Goal: Task Accomplishment & Management: Manage account settings

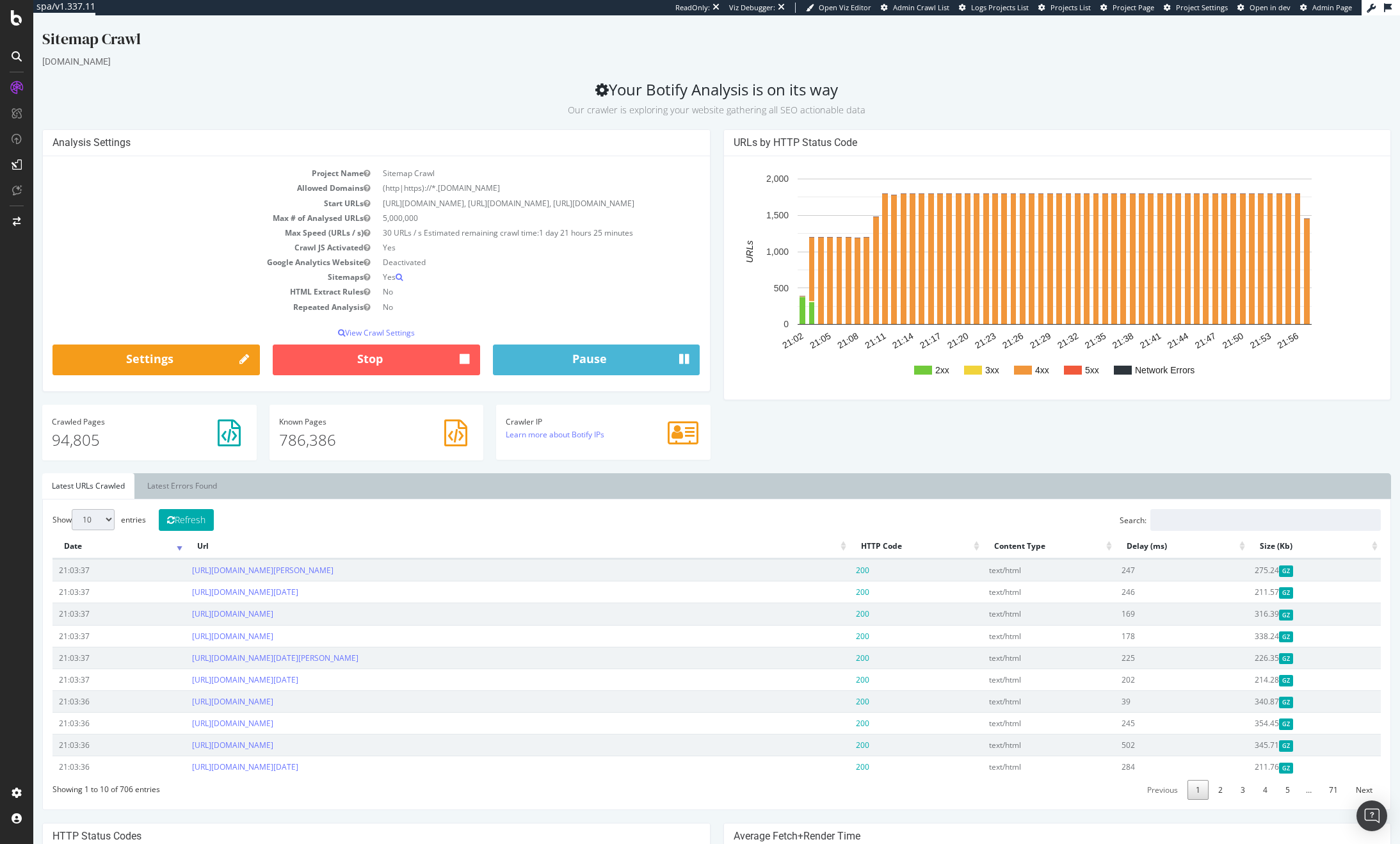
drag, startPoint x: 33, startPoint y: 16, endPoint x: 1230, endPoint y: 47, distance: 1197.4
click at [1230, 47] on div "Sitemap Crawl" at bounding box center [717, 42] width 1349 height 27
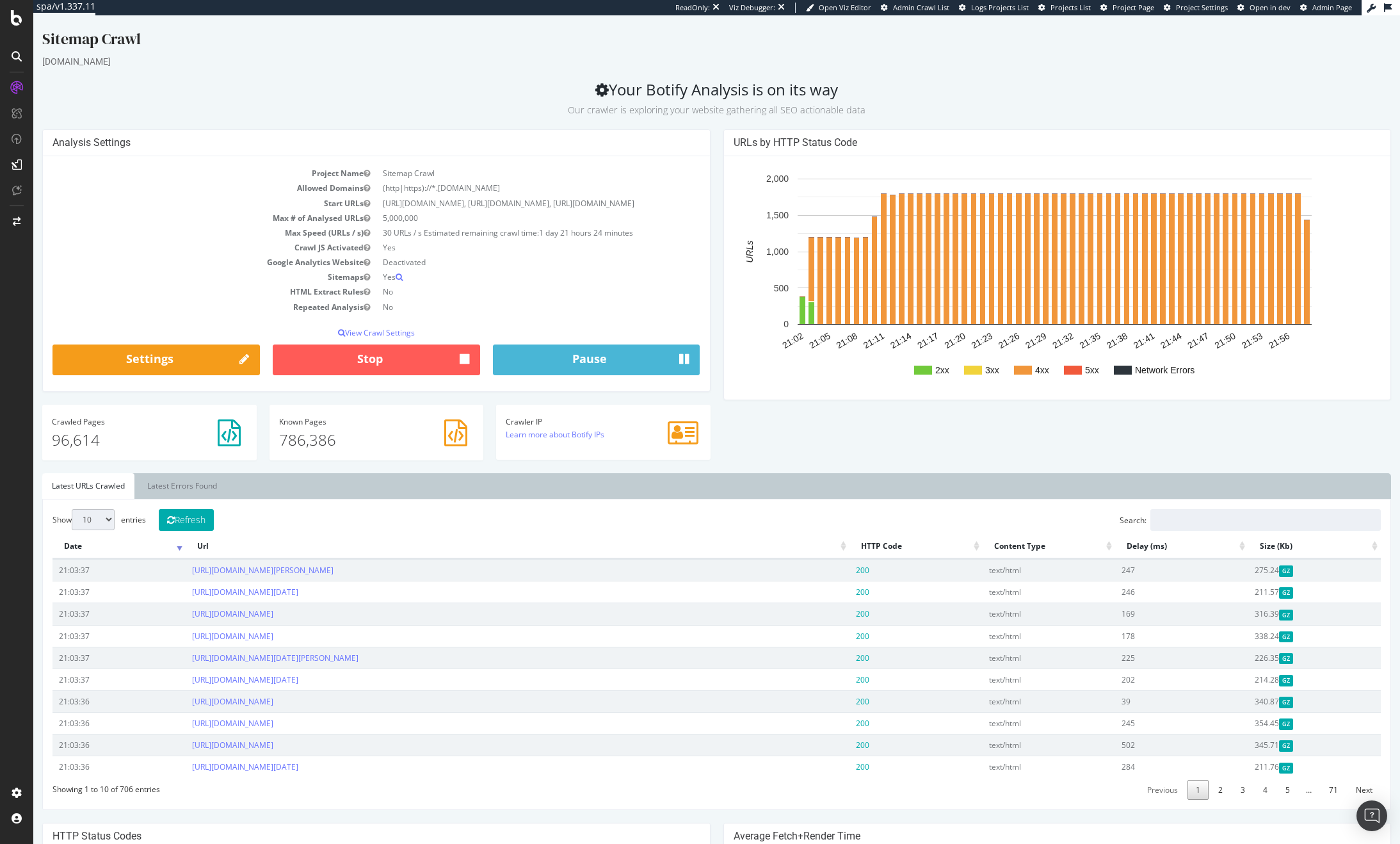
drag, startPoint x: 1238, startPoint y: 477, endPoint x: 1192, endPoint y: 488, distance: 47.3
click at [1235, 473] on div "Analysis Settings Project Name Sitemap Crawl Allowed Domains (http|https)://*.[…" at bounding box center [717, 301] width 1362 height 344
click at [552, 375] on button "Pause" at bounding box center [596, 360] width 208 height 31
